Goal: Task Accomplishment & Management: Manage account settings

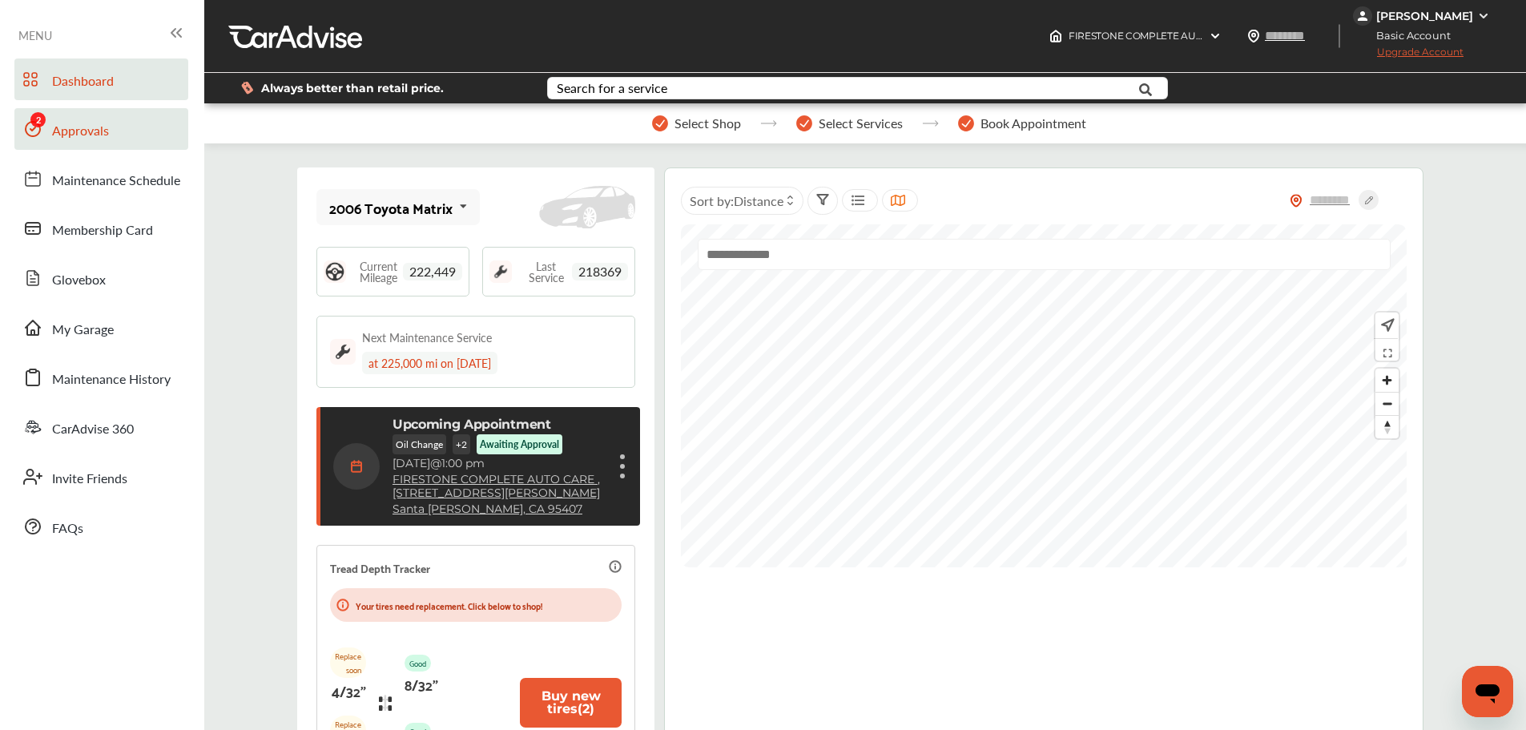
click at [58, 130] on span "Approvals" at bounding box center [80, 131] width 57 height 21
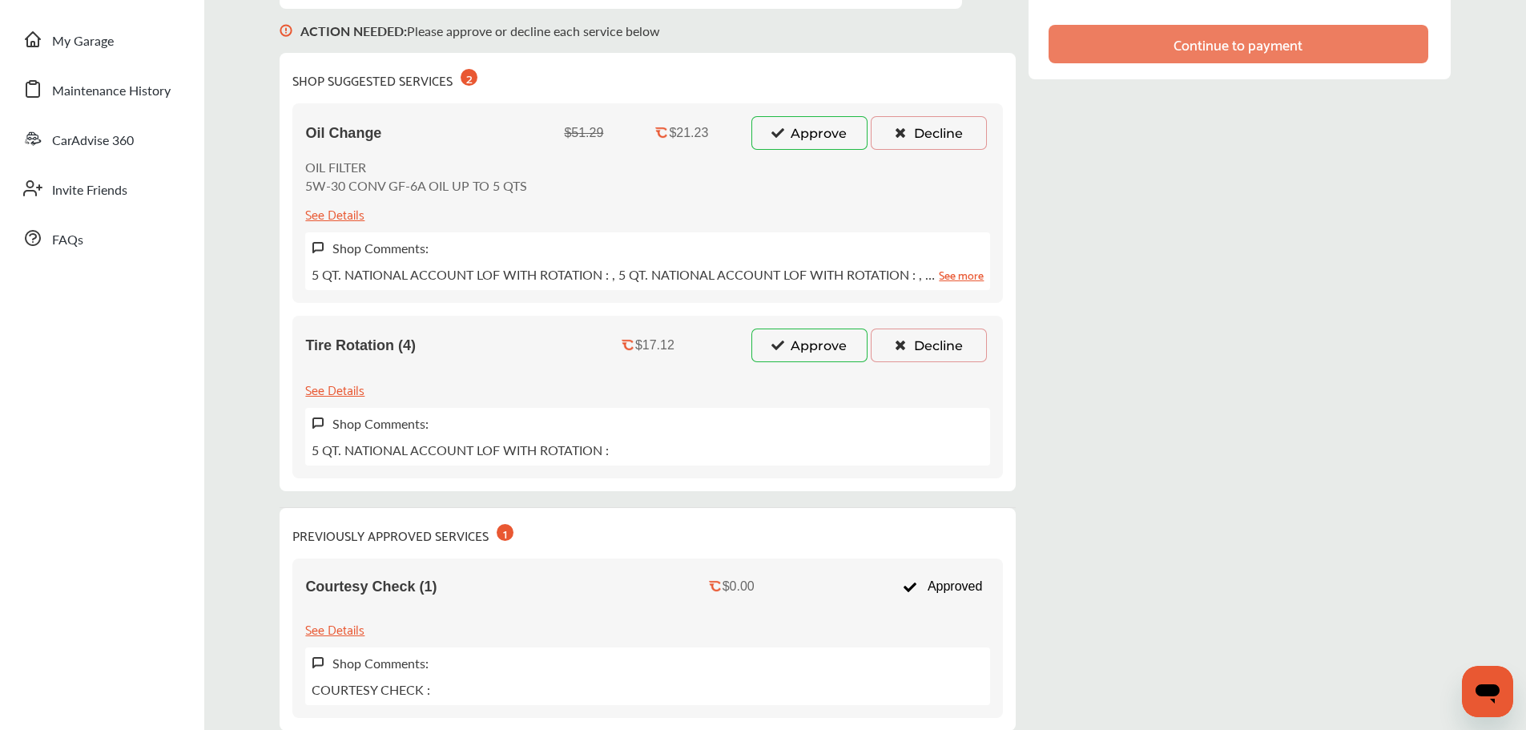
scroll to position [320, 0]
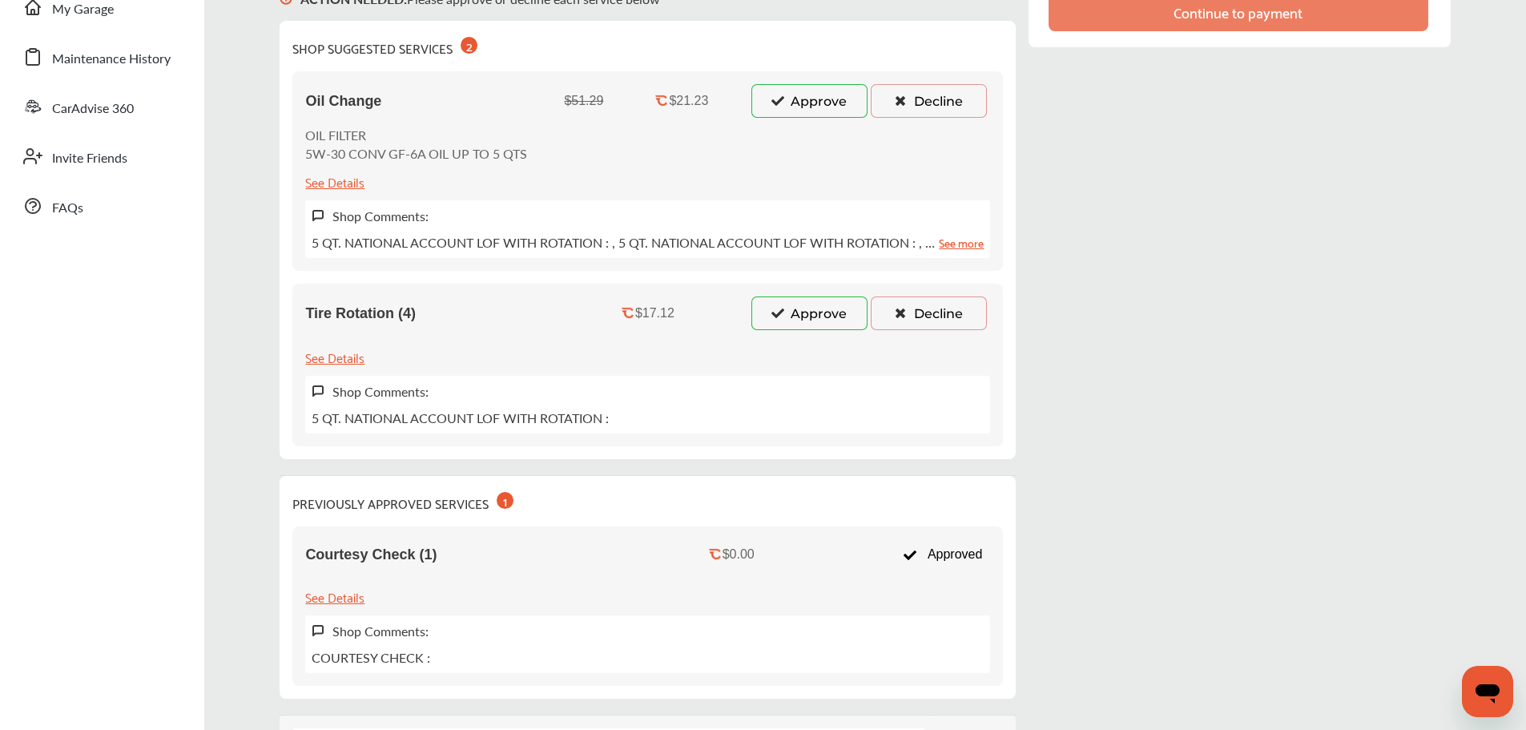
drag, startPoint x: 931, startPoint y: 95, endPoint x: 919, endPoint y: 113, distance: 21.8
click at [931, 95] on button "Decline" at bounding box center [929, 101] width 116 height 34
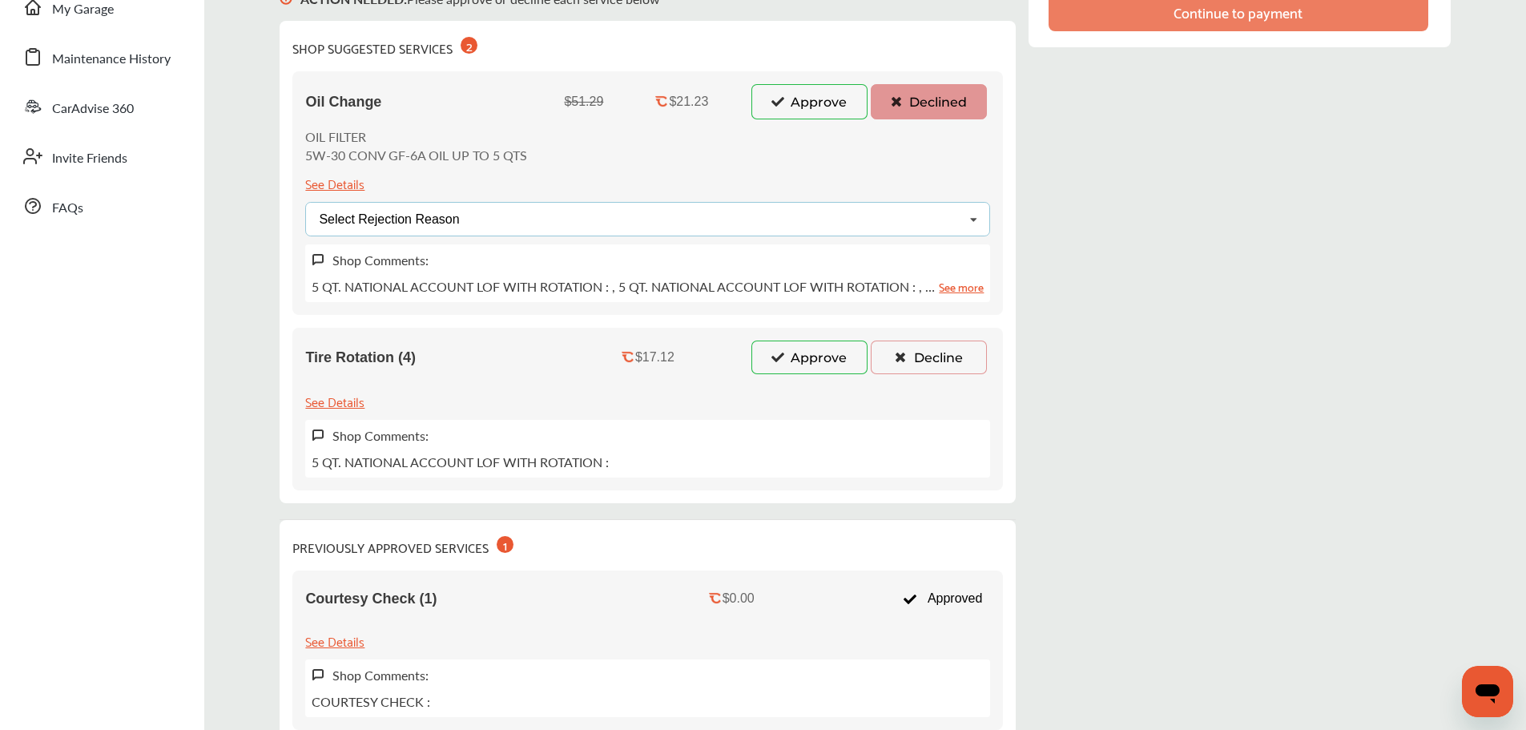
click at [766, 231] on div "Select Rejection Reason Price Not Required More Info Needed Other" at bounding box center [647, 219] width 685 height 34
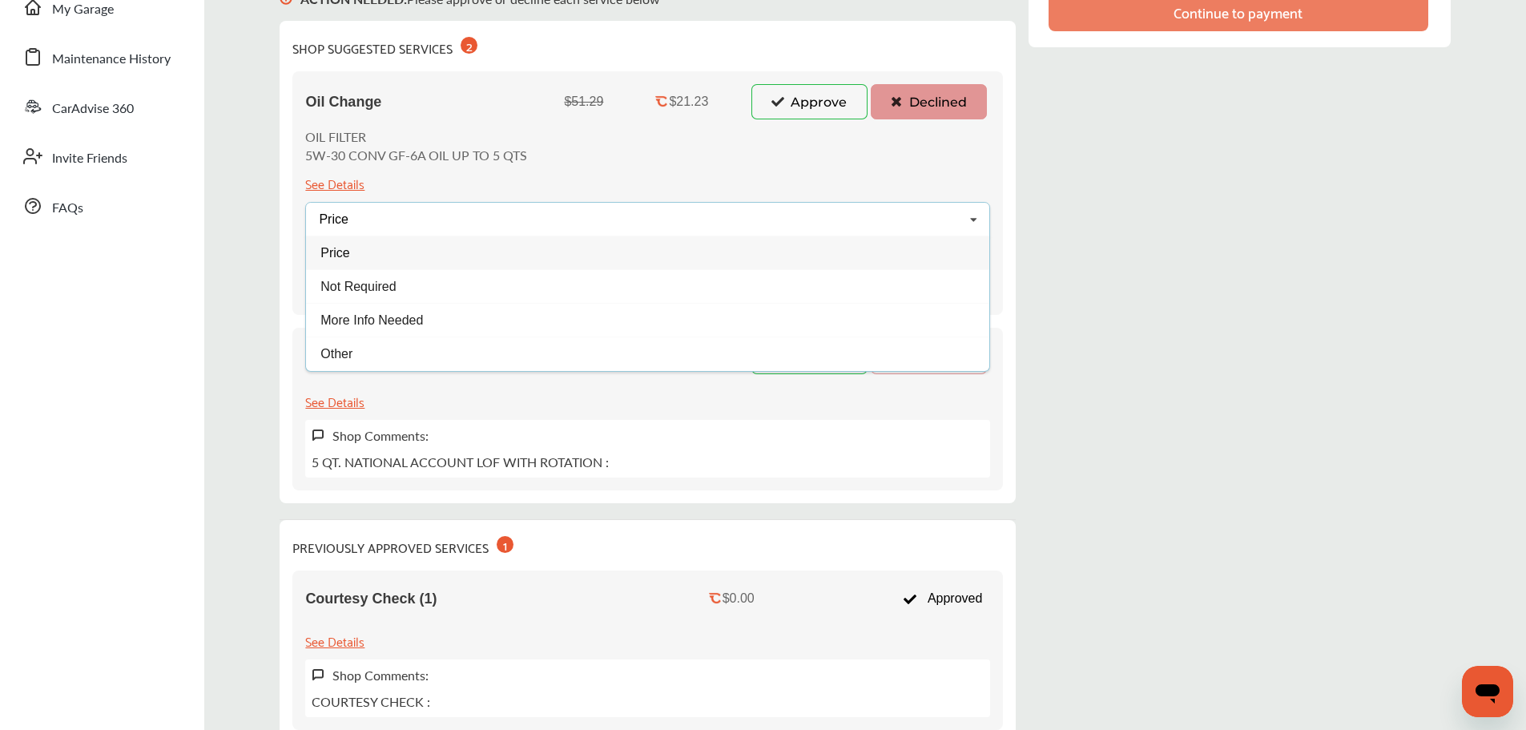
click at [388, 261] on div "Price" at bounding box center [647, 252] width 683 height 34
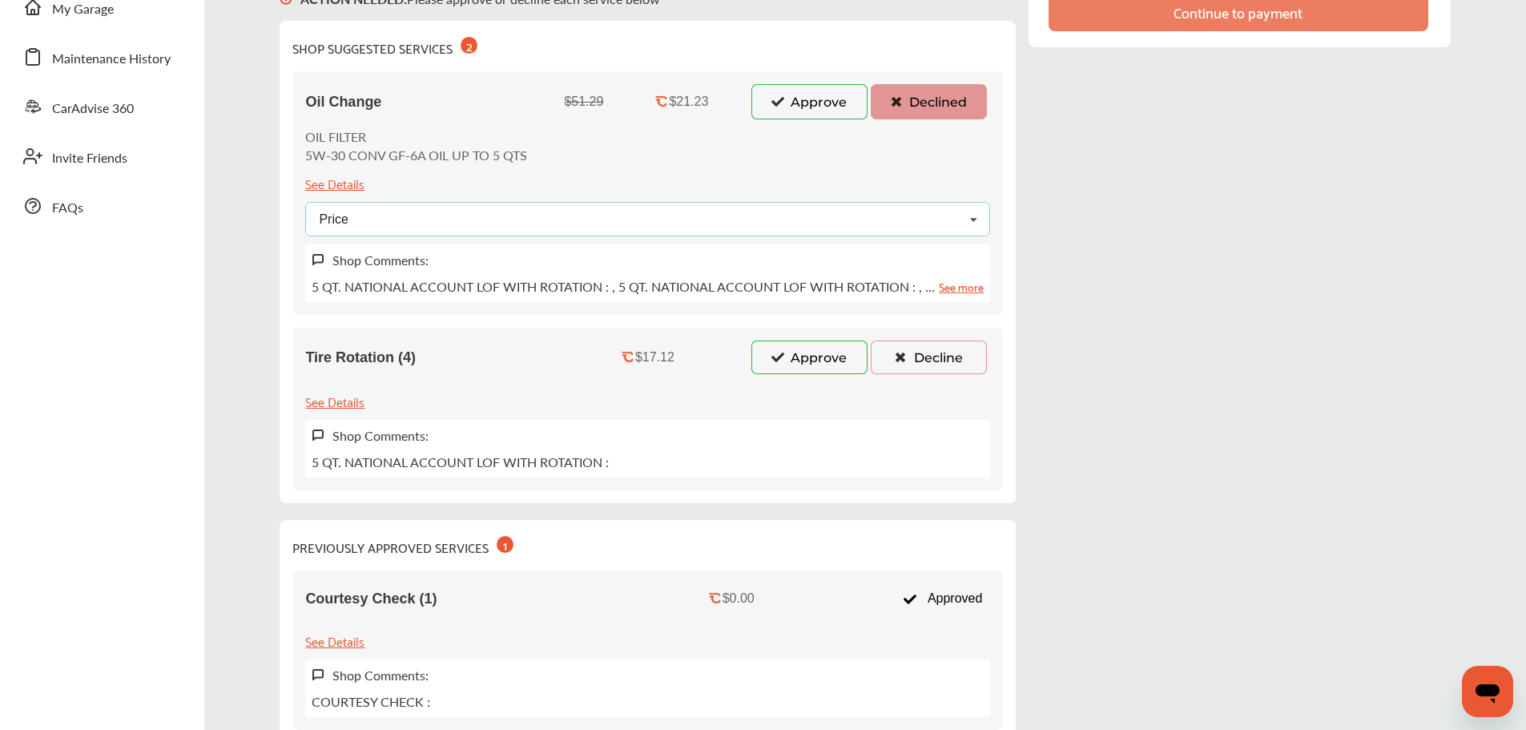
click at [484, 231] on div "Price Price Not Required More Info Needed Other" at bounding box center [647, 219] width 685 height 34
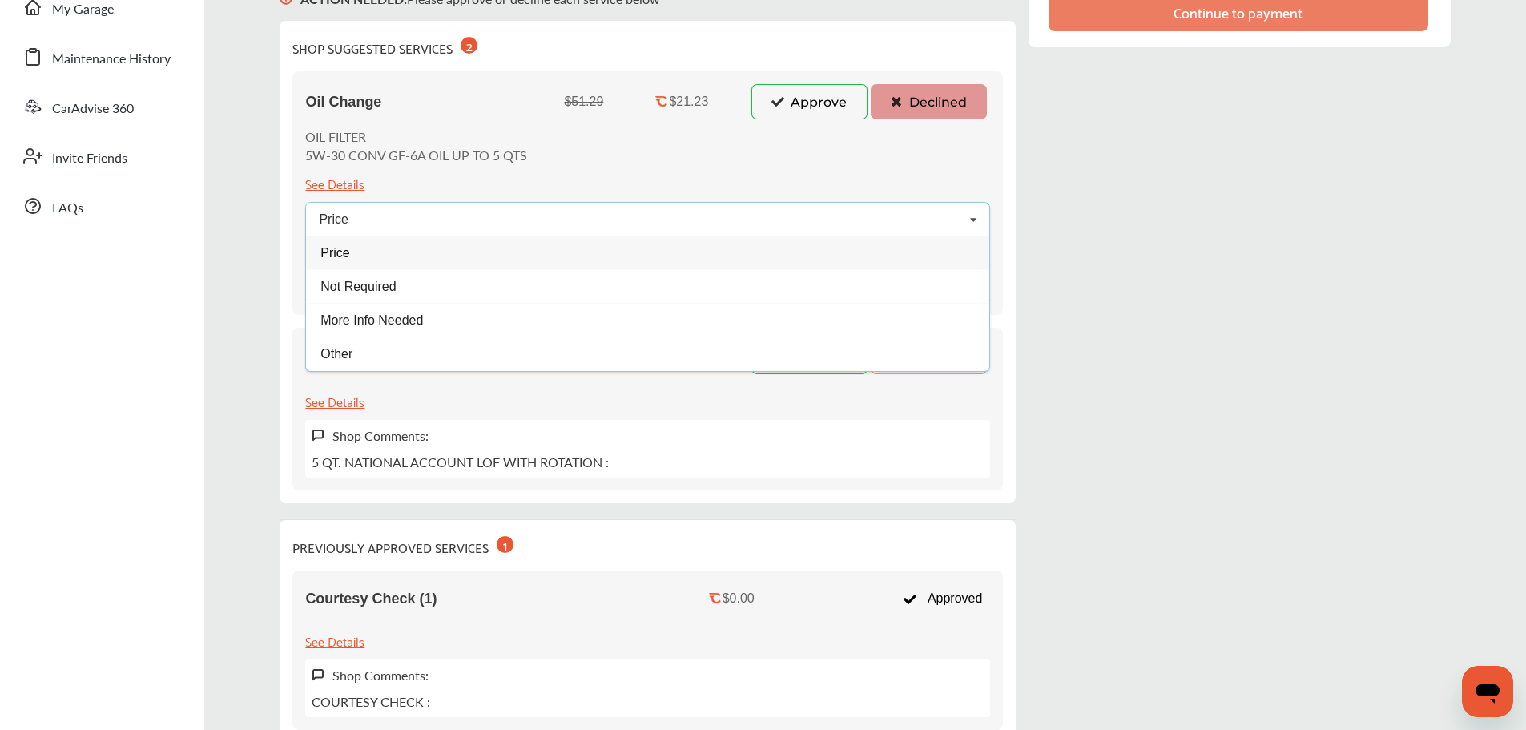
click at [368, 255] on div "Price" at bounding box center [647, 252] width 683 height 34
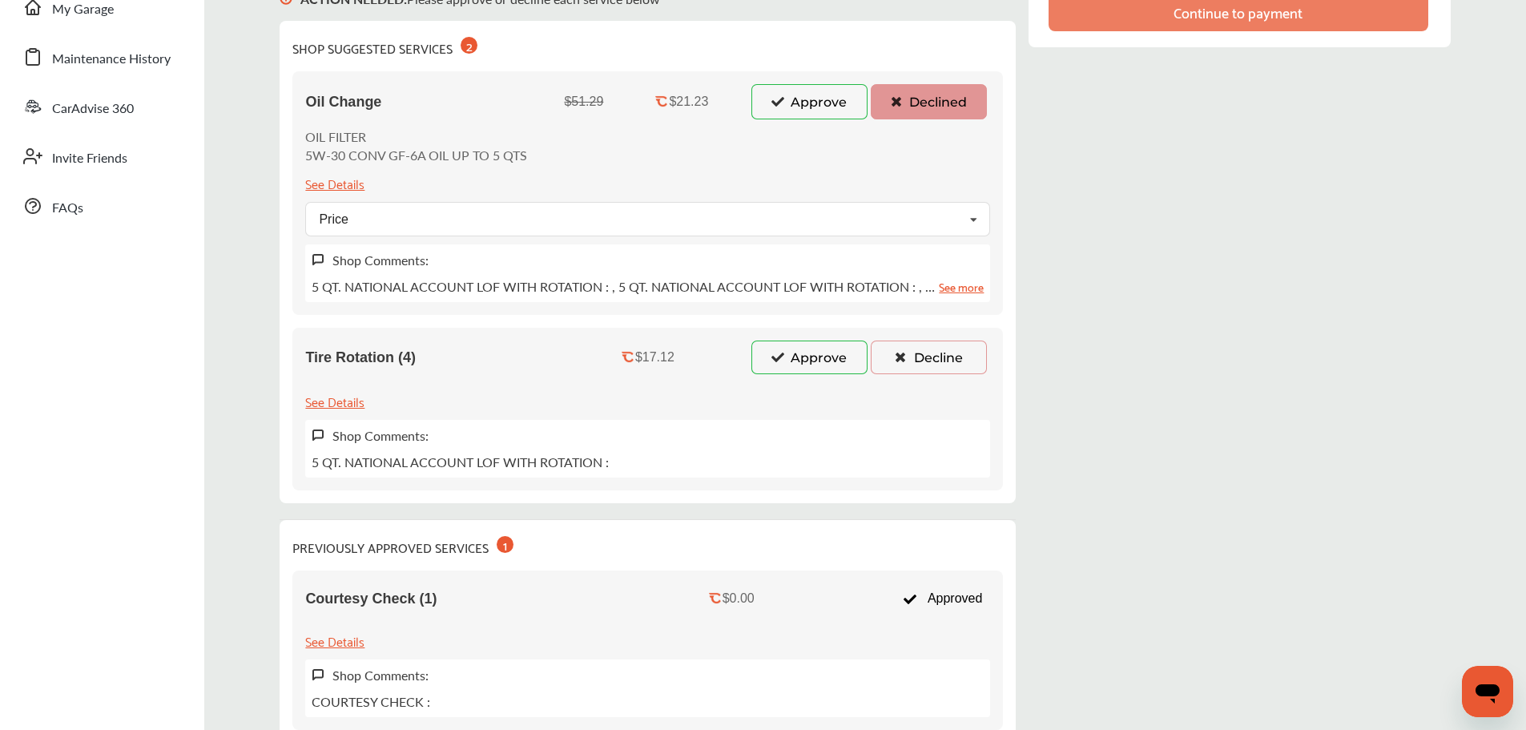
click at [934, 360] on button "Decline" at bounding box center [929, 357] width 116 height 34
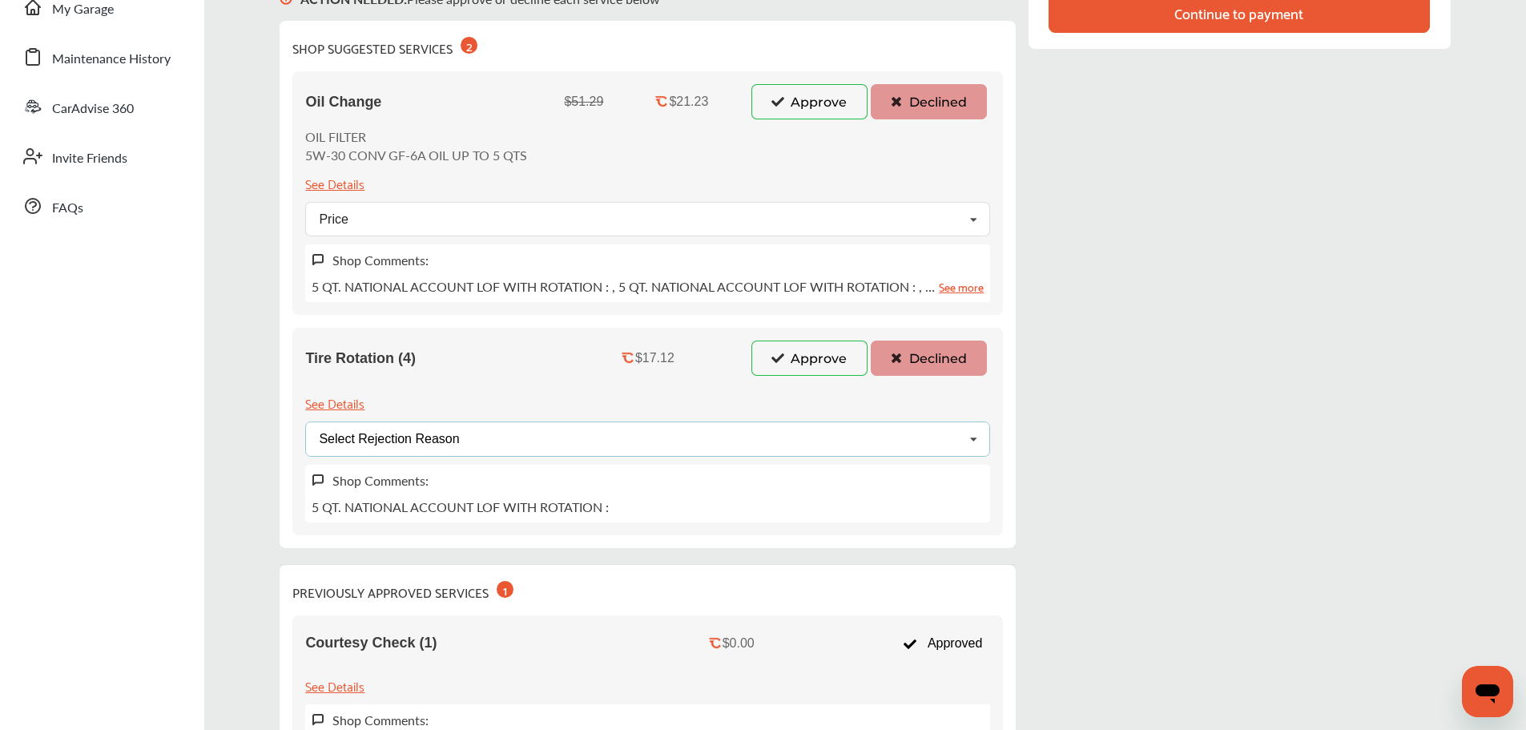
click at [535, 445] on div "Select Rejection Reason Price Not Required More Info Needed Other" at bounding box center [647, 438] width 685 height 34
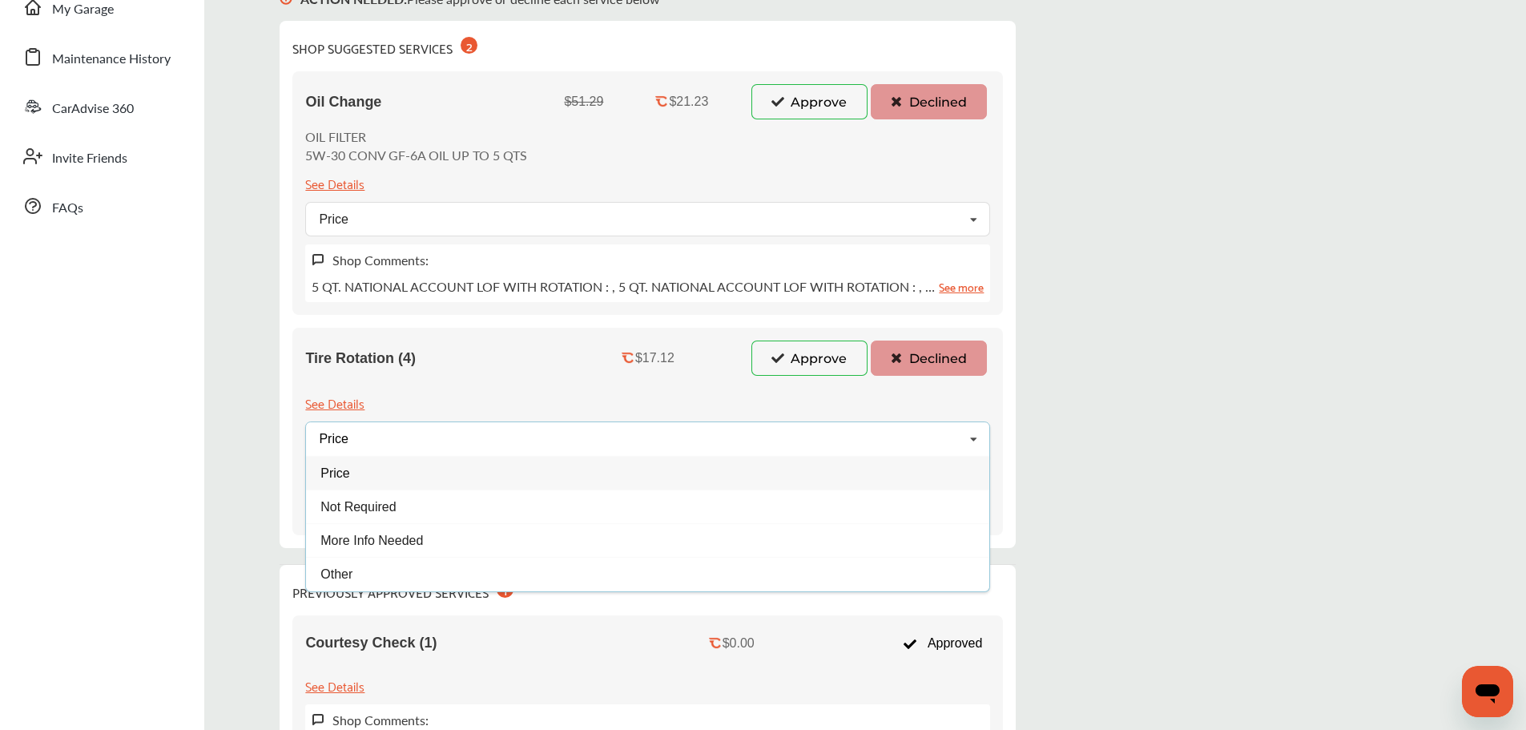
click at [412, 488] on div "Price" at bounding box center [647, 473] width 683 height 34
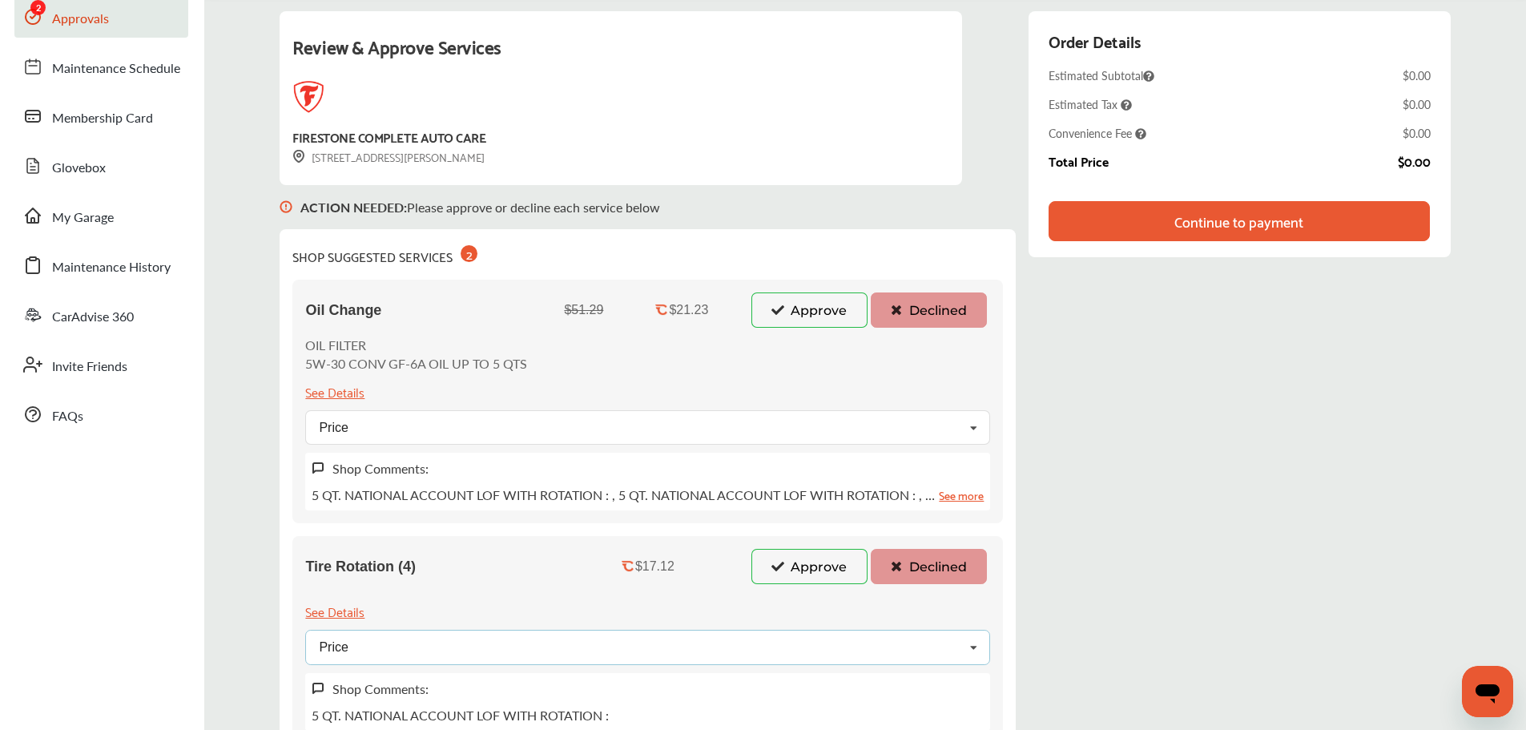
scroll to position [0, 0]
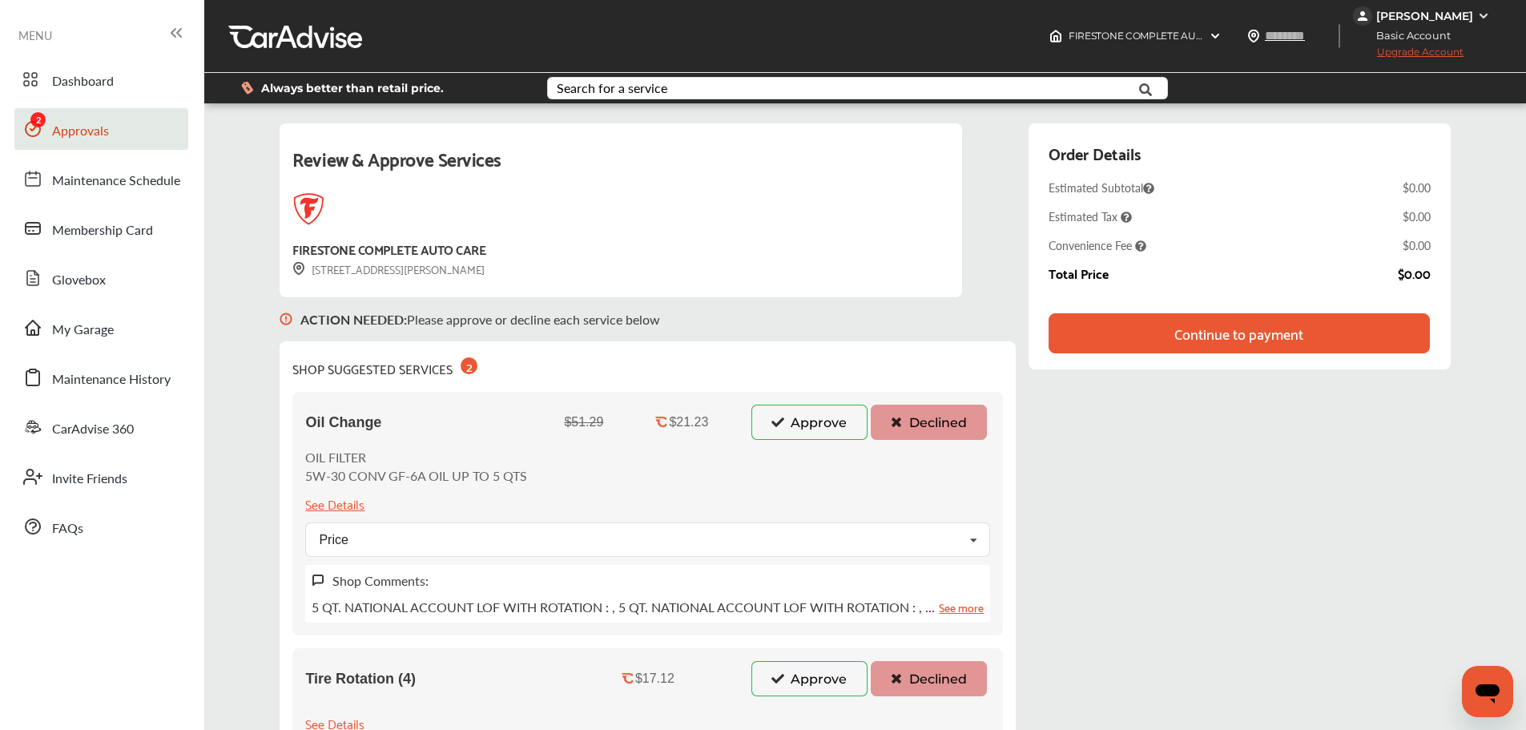
click at [1255, 327] on div "Continue to payment" at bounding box center [1238, 333] width 129 height 16
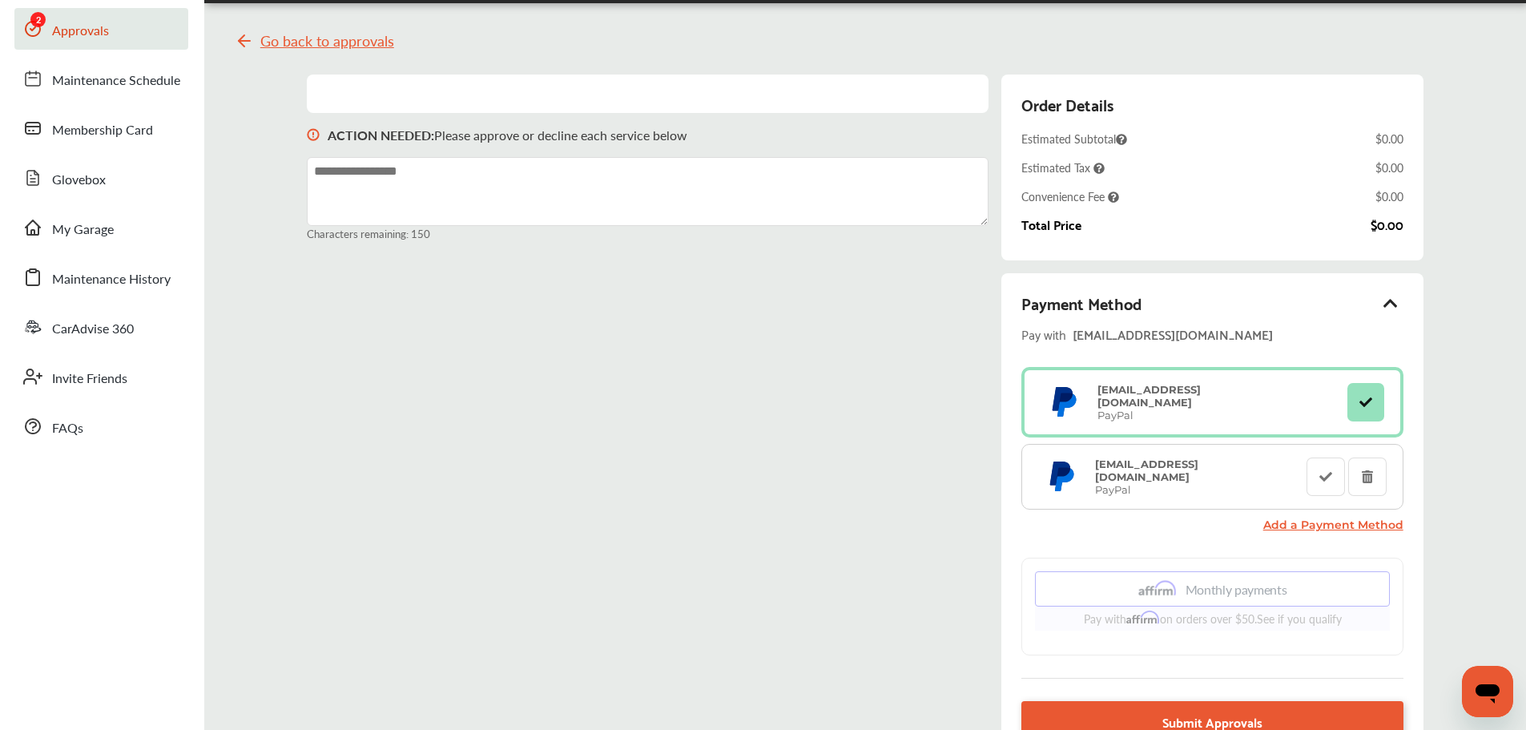
scroll to position [280, 0]
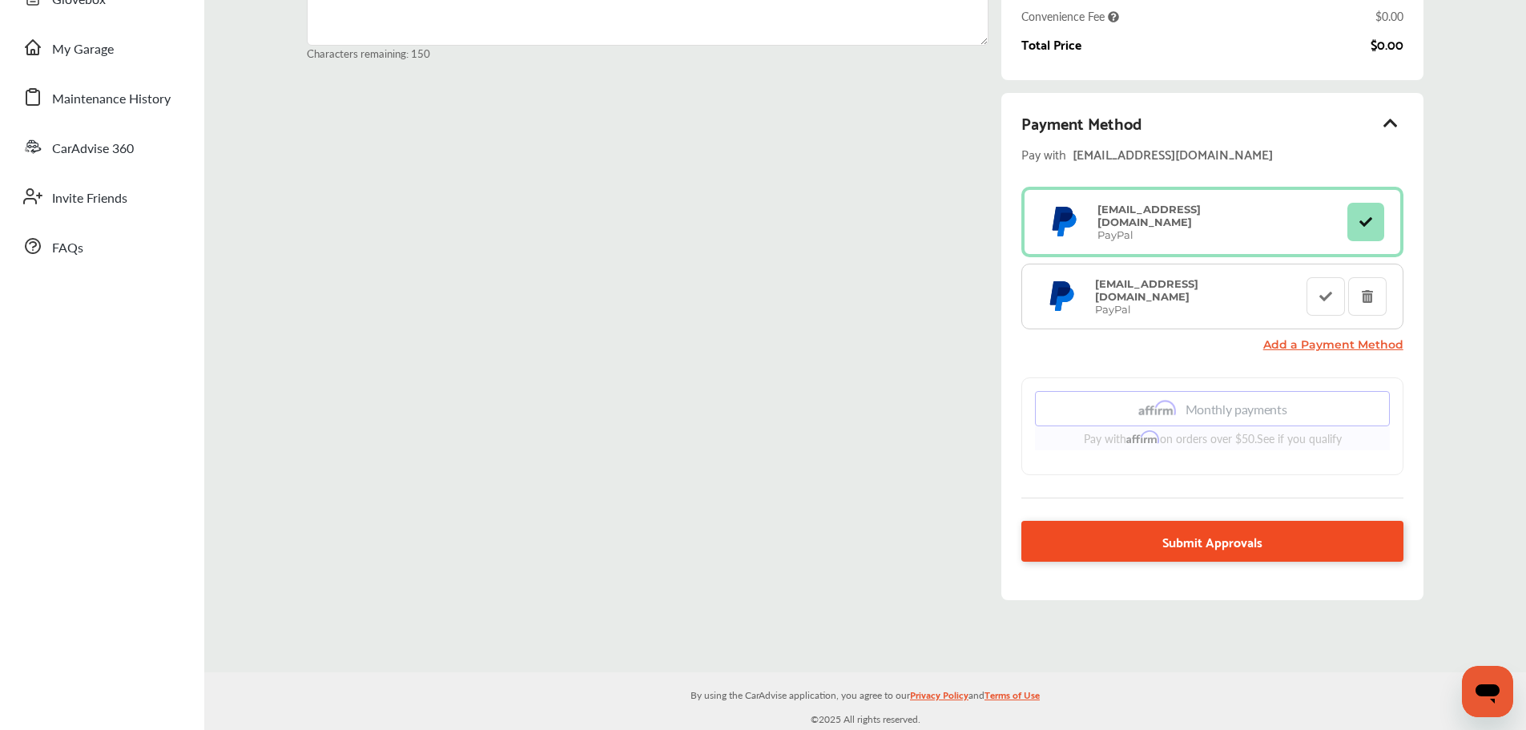
click at [1233, 550] on span "Submit Approvals" at bounding box center [1212, 541] width 100 height 22
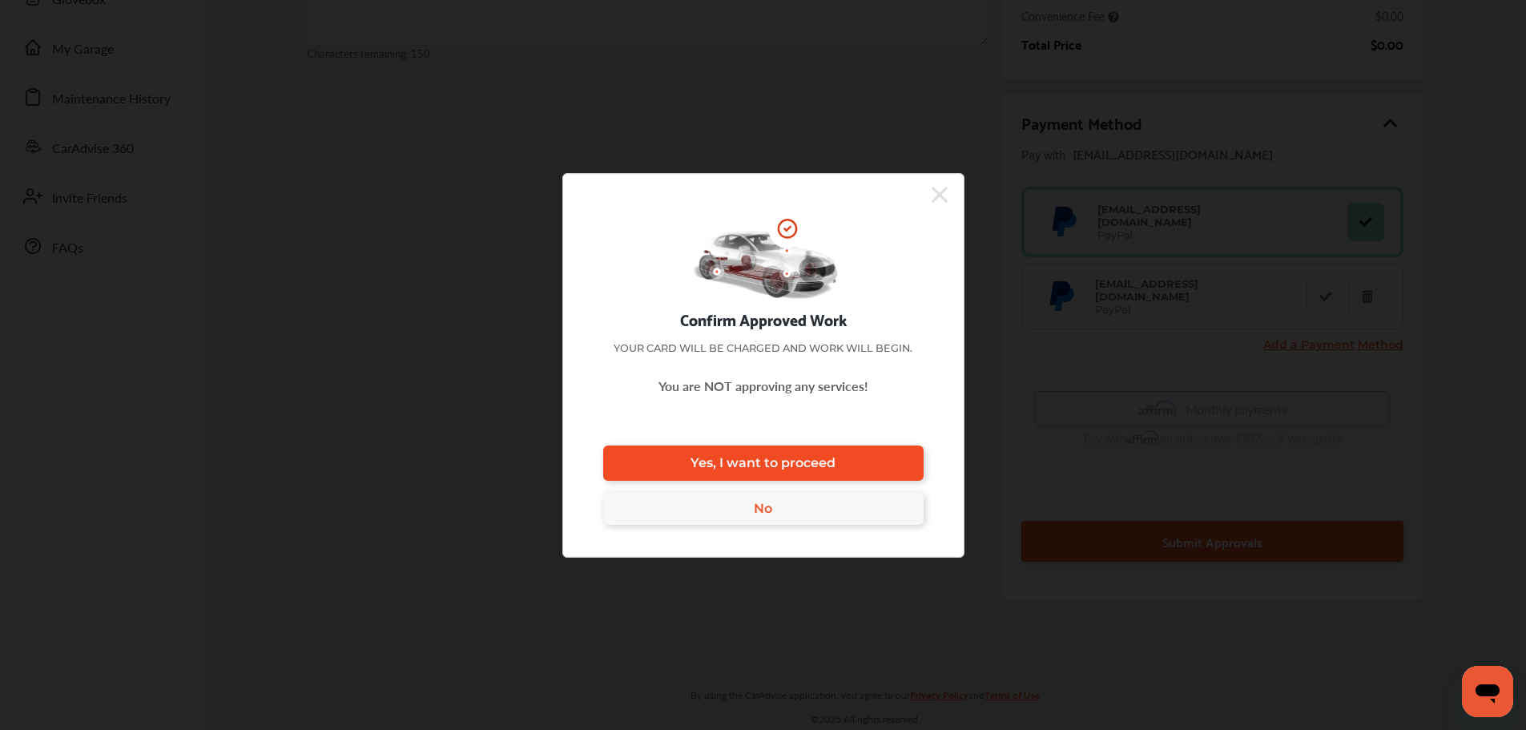
click at [873, 469] on link "Yes, I want to proceed" at bounding box center [763, 462] width 320 height 35
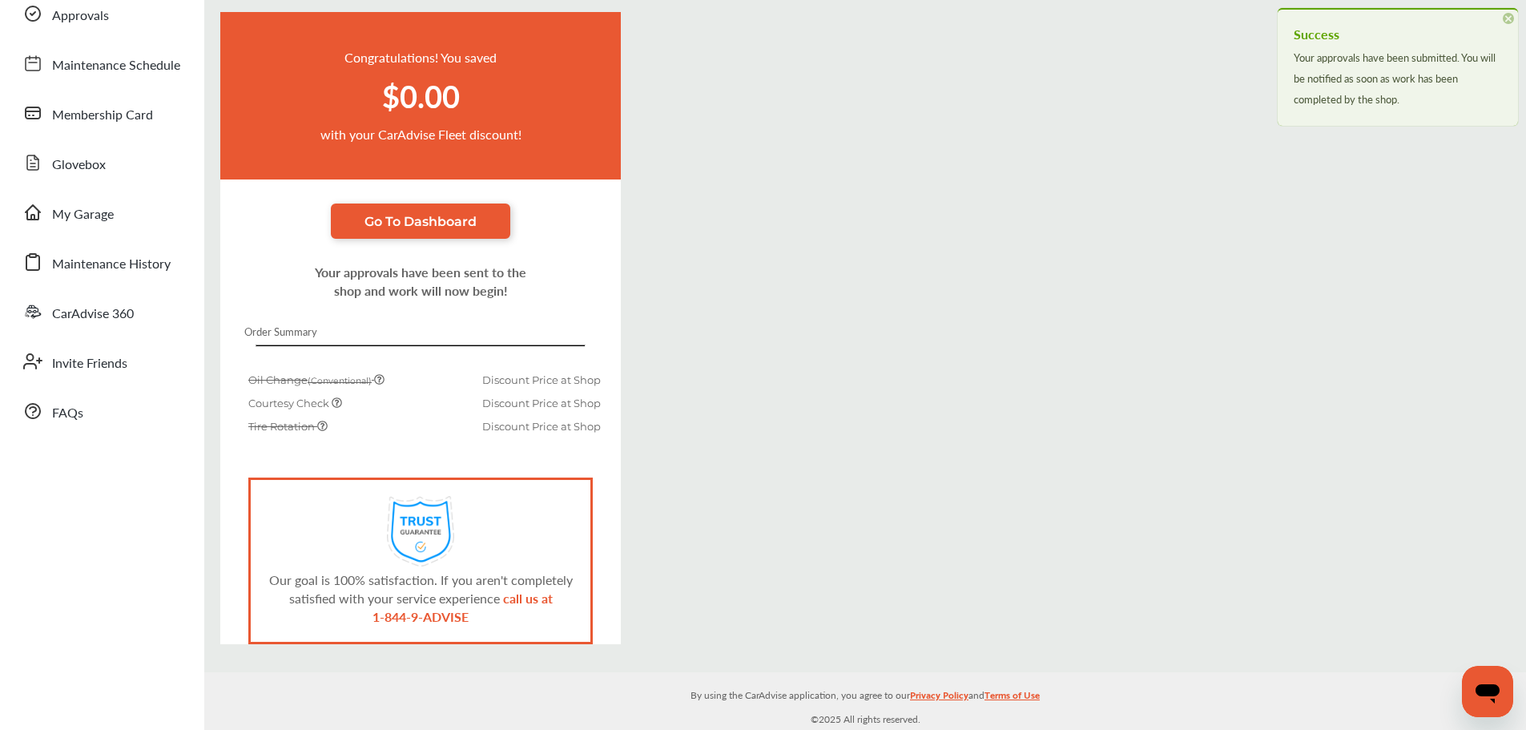
scroll to position [115, 0]
